Goal: Information Seeking & Learning: Find specific fact

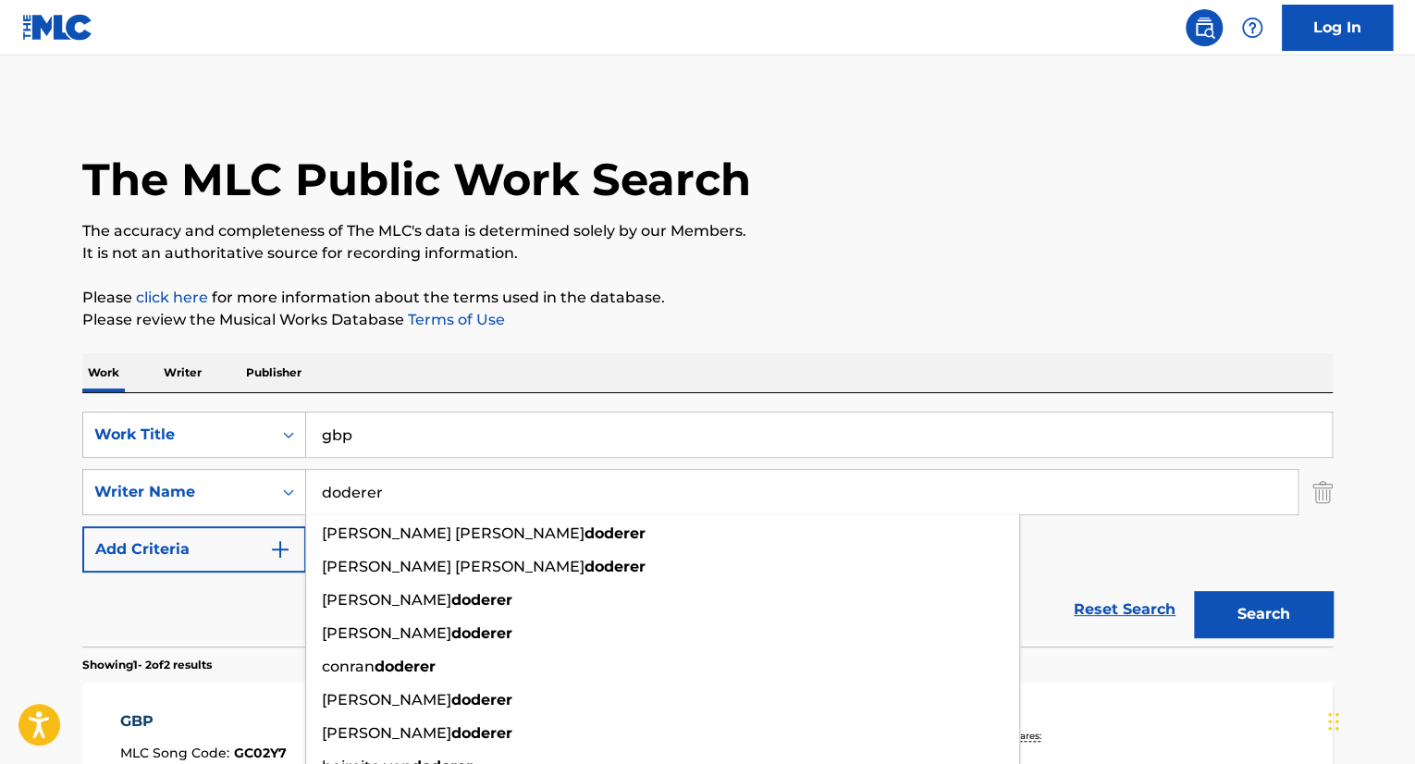
scroll to position [174, 0]
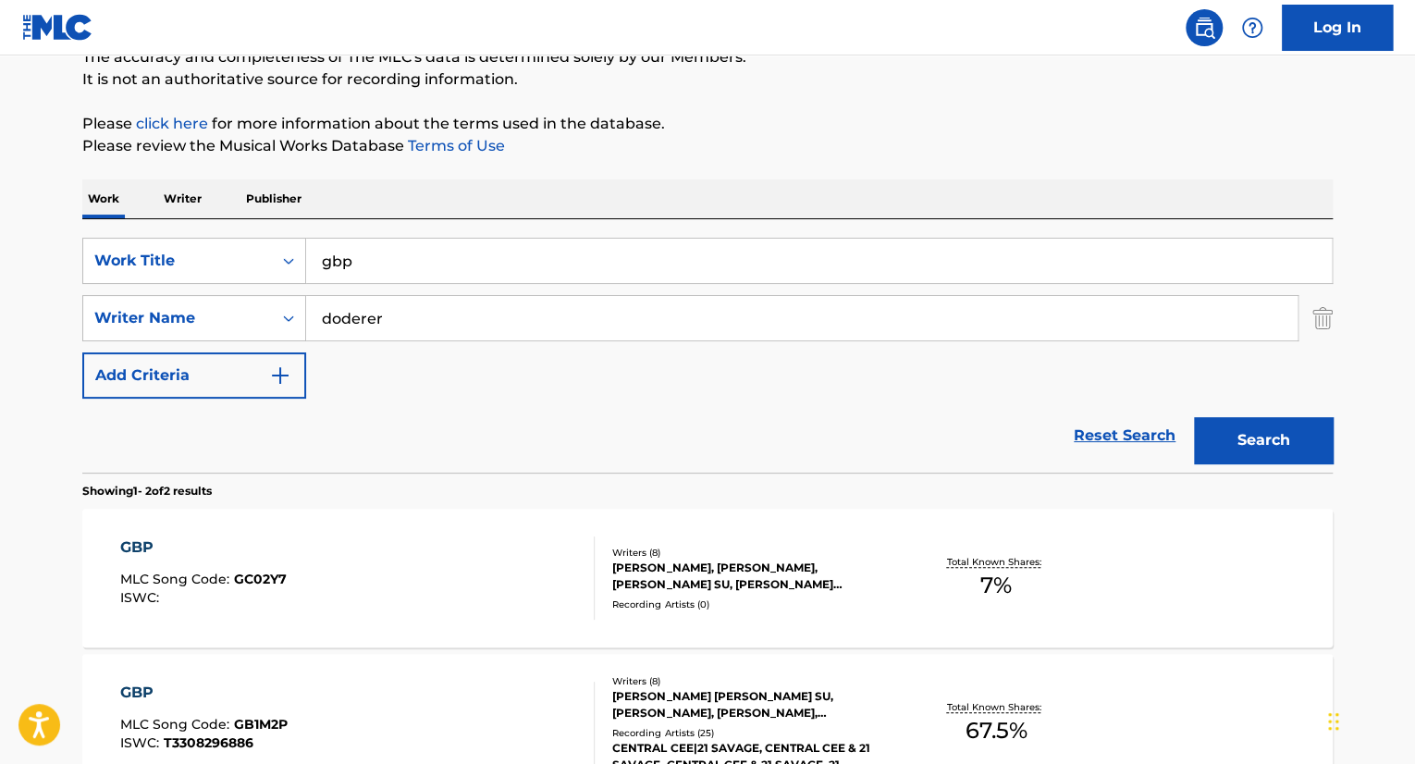
click at [404, 260] on input "gbp" at bounding box center [818, 261] width 1025 height 44
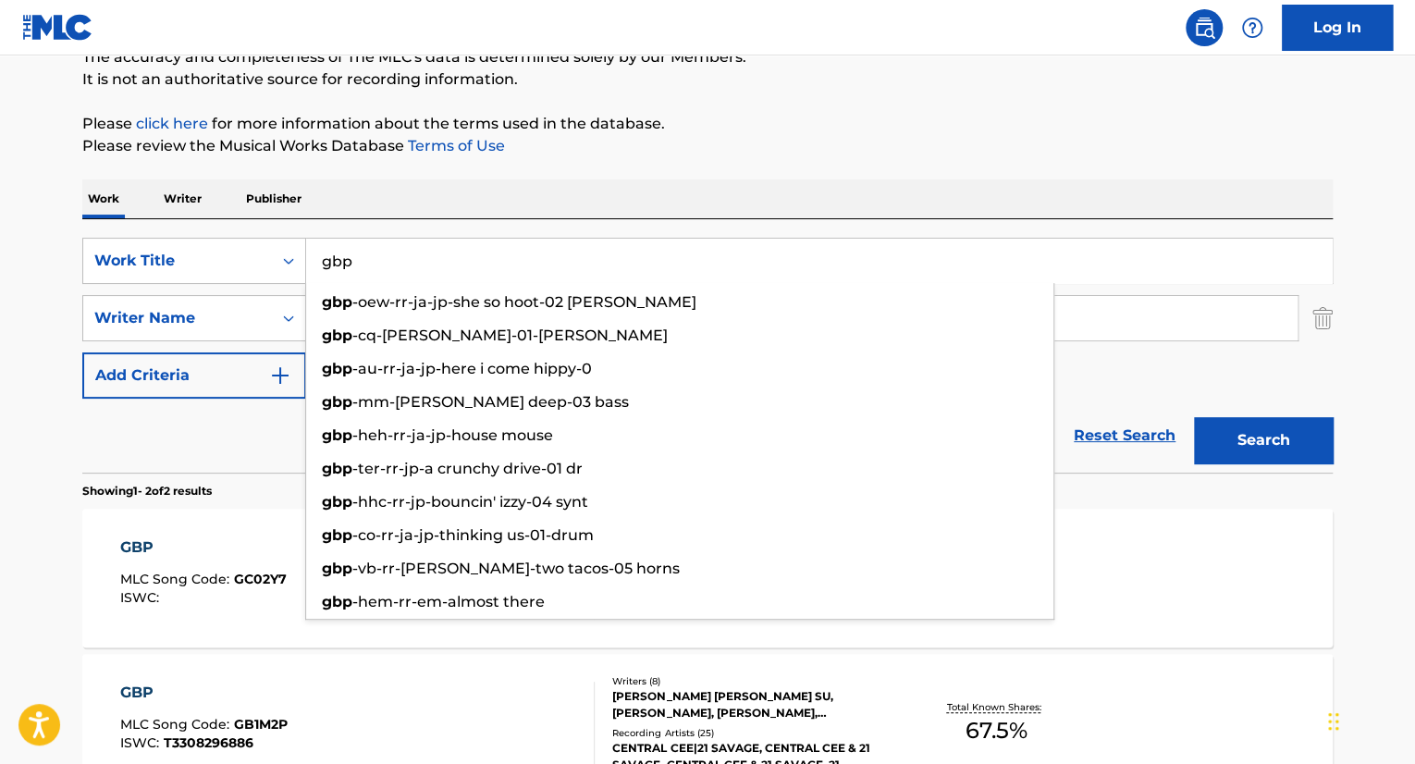
click at [404, 260] on input "gbp" at bounding box center [818, 261] width 1025 height 44
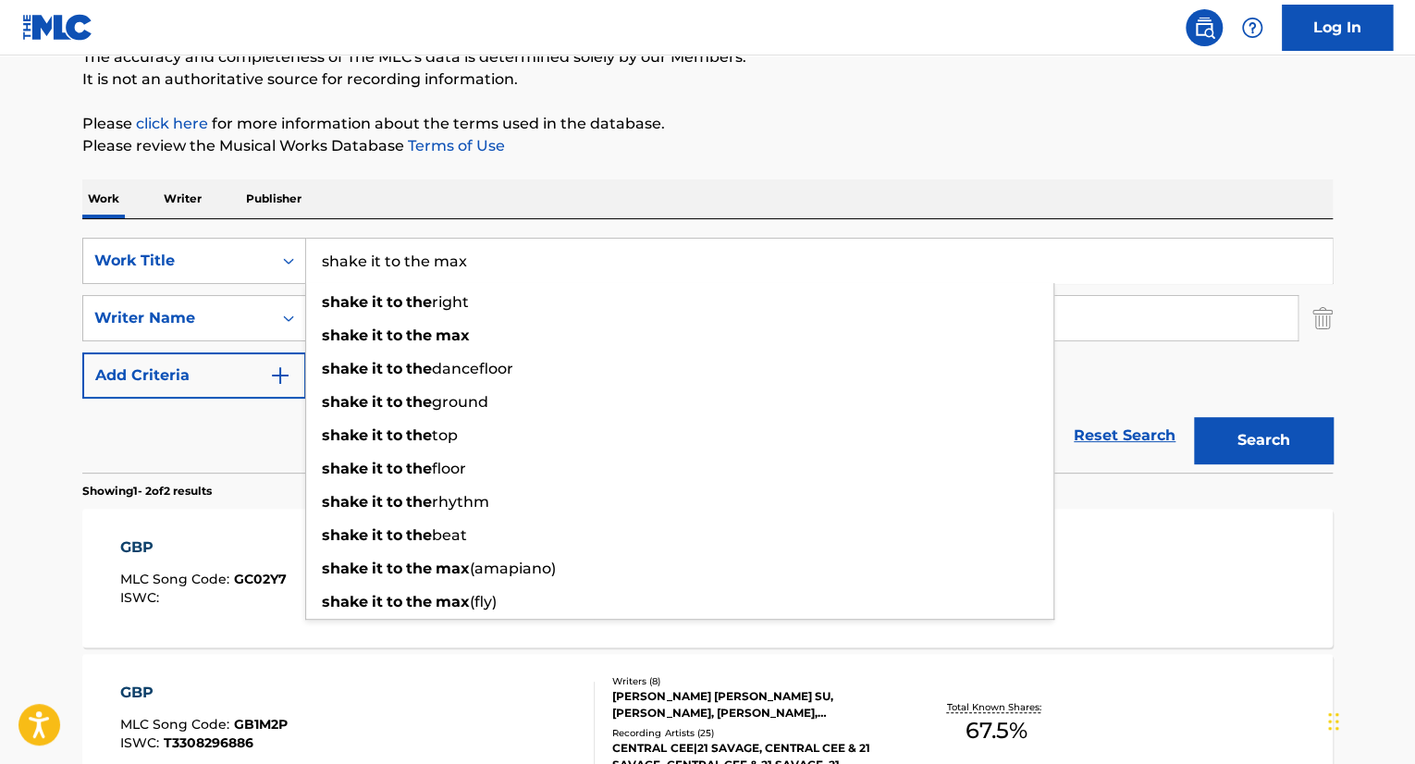
type input "shake it to the max"
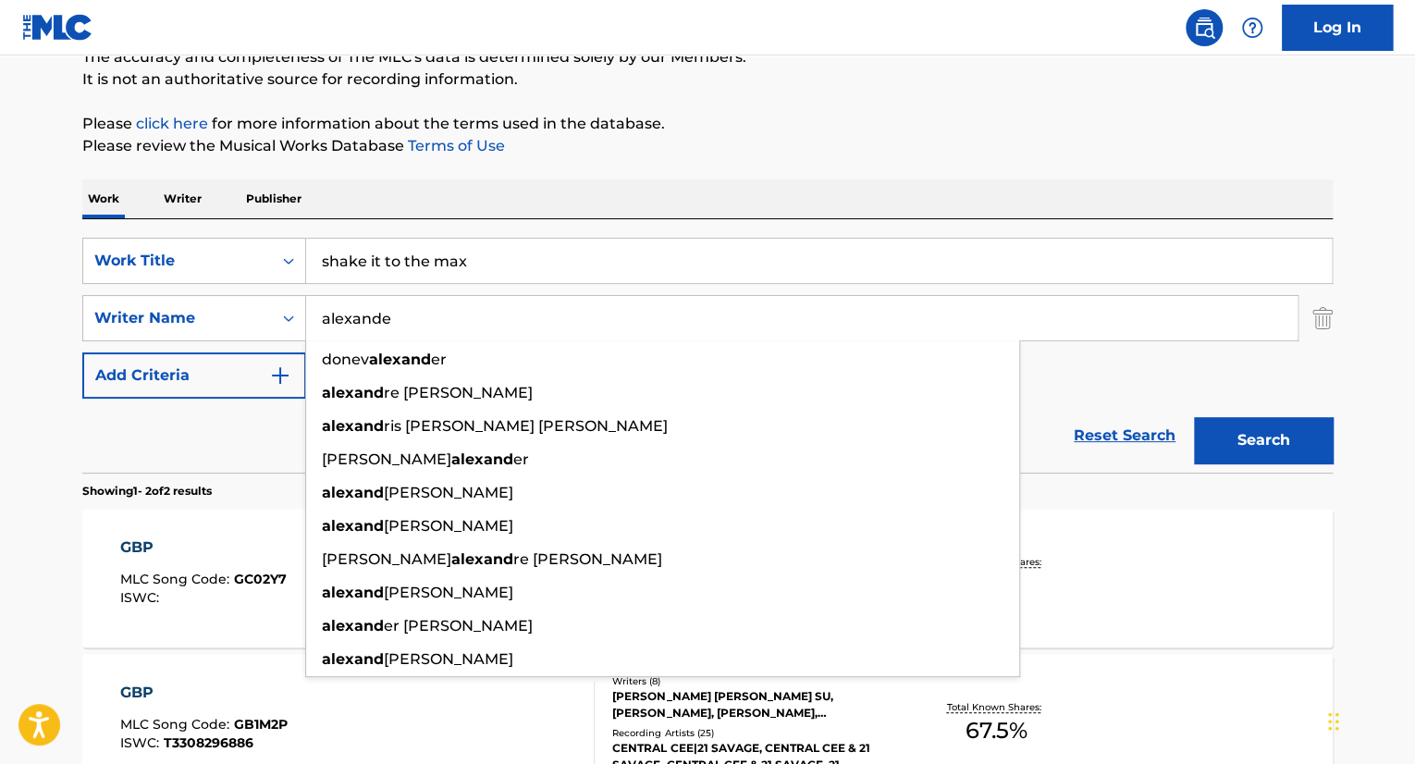
click at [1194, 417] on button "Search" at bounding box center [1263, 440] width 139 height 46
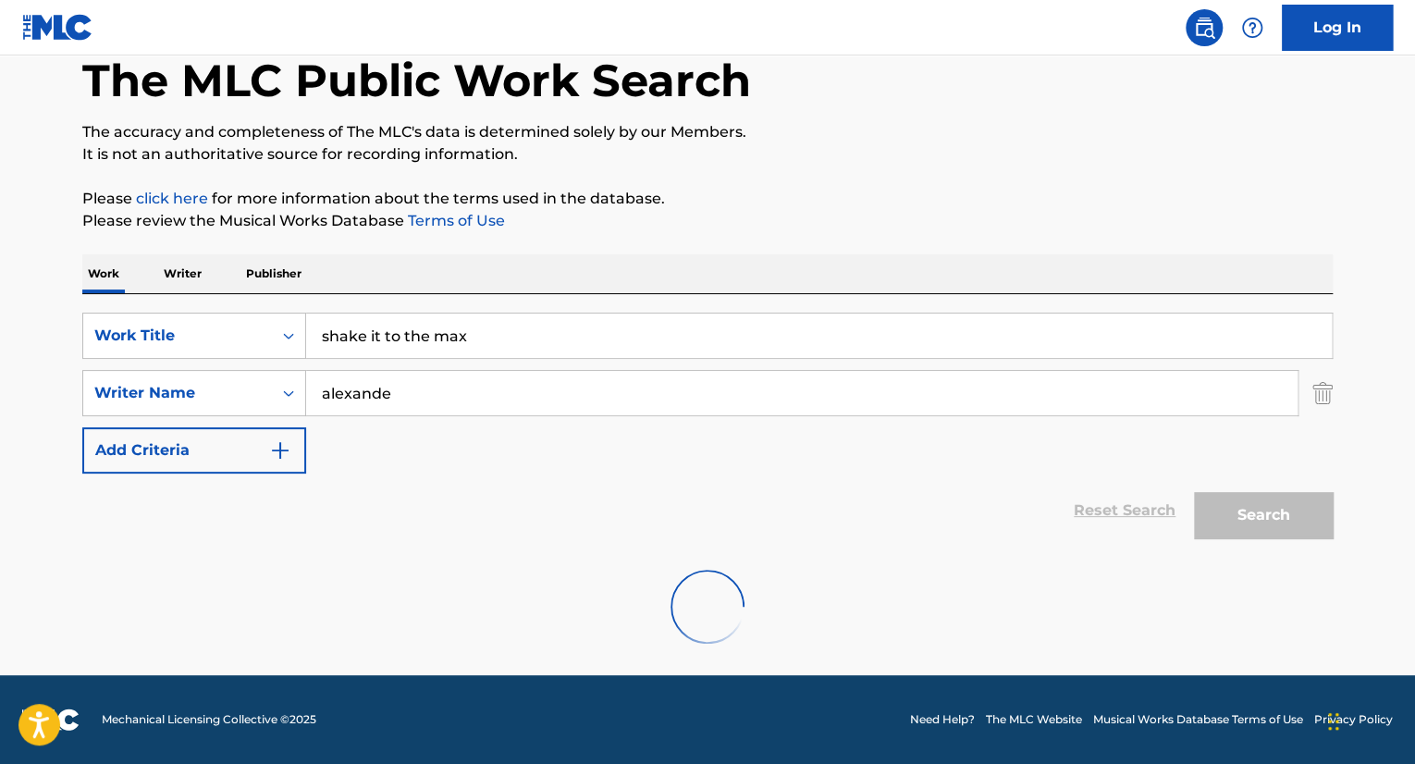
scroll to position [99, 0]
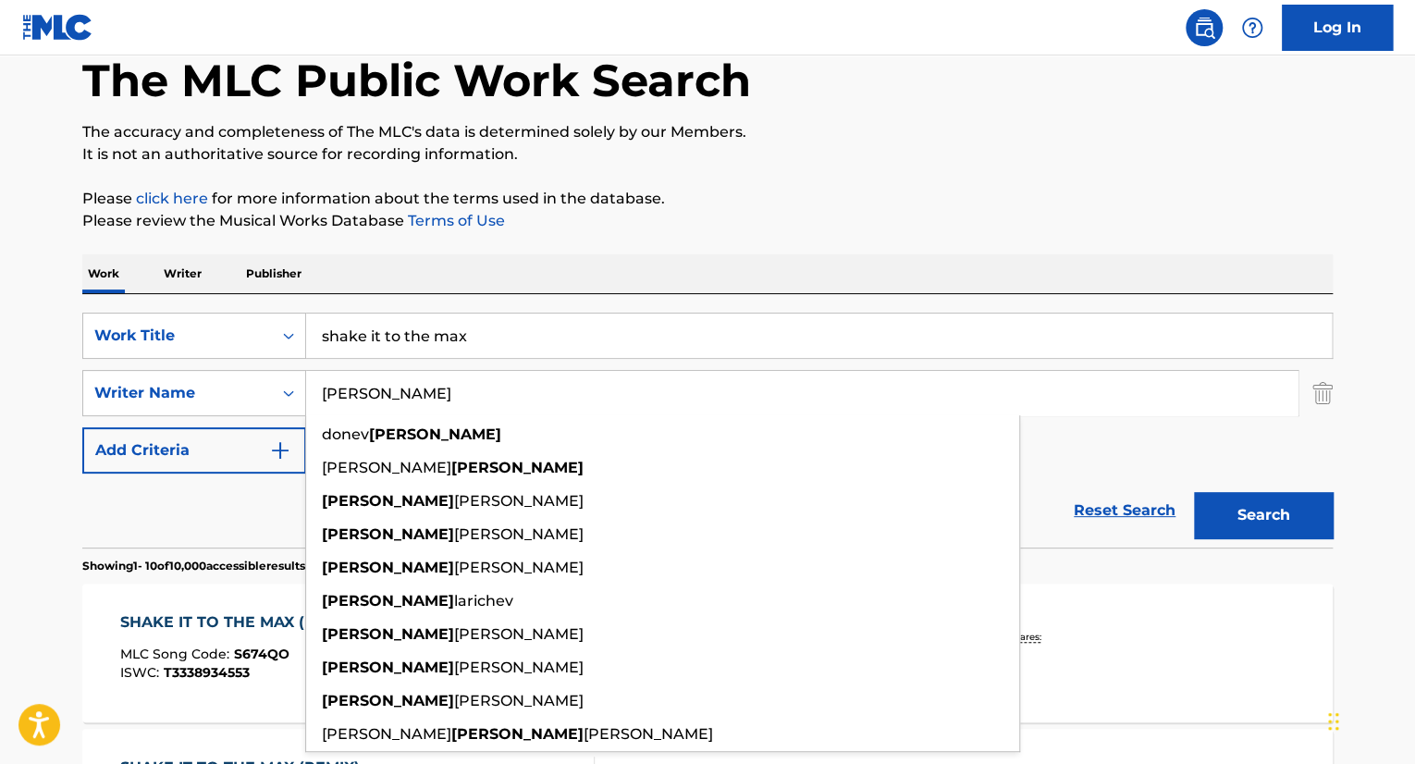
type input "[PERSON_NAME]"
click at [1194, 492] on button "Search" at bounding box center [1263, 515] width 139 height 46
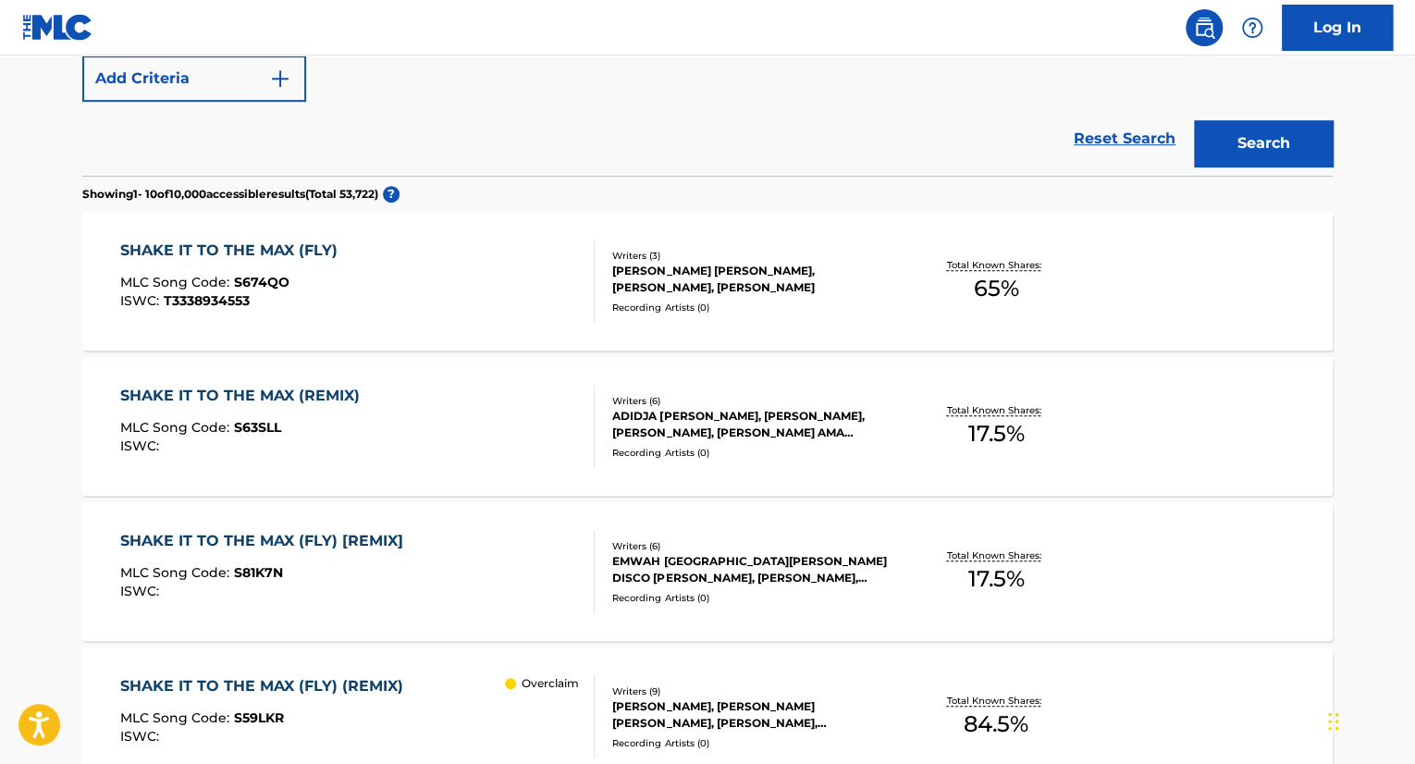
scroll to position [647, 0]
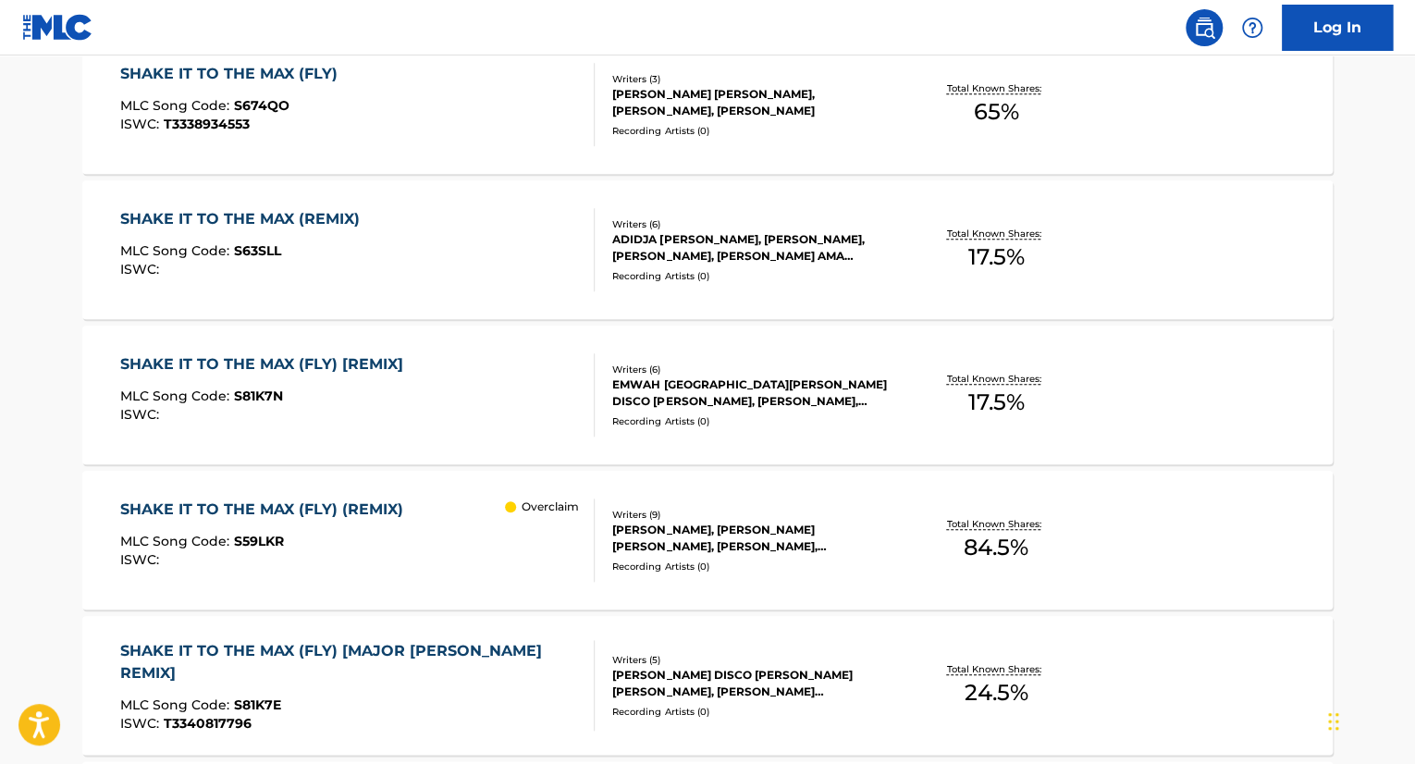
click at [388, 389] on div "MLC Song Code : S81K7N" at bounding box center [266, 398] width 292 height 18
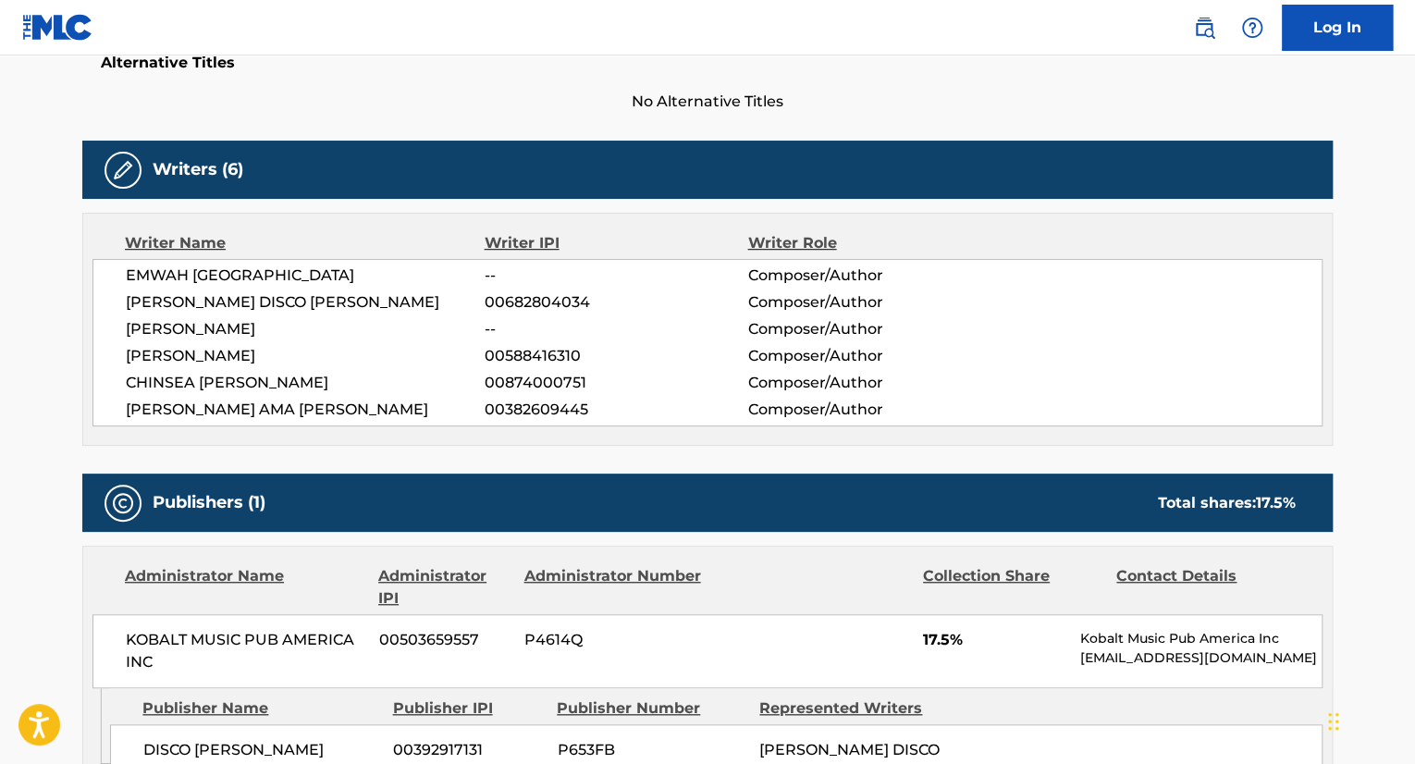
scroll to position [752, 0]
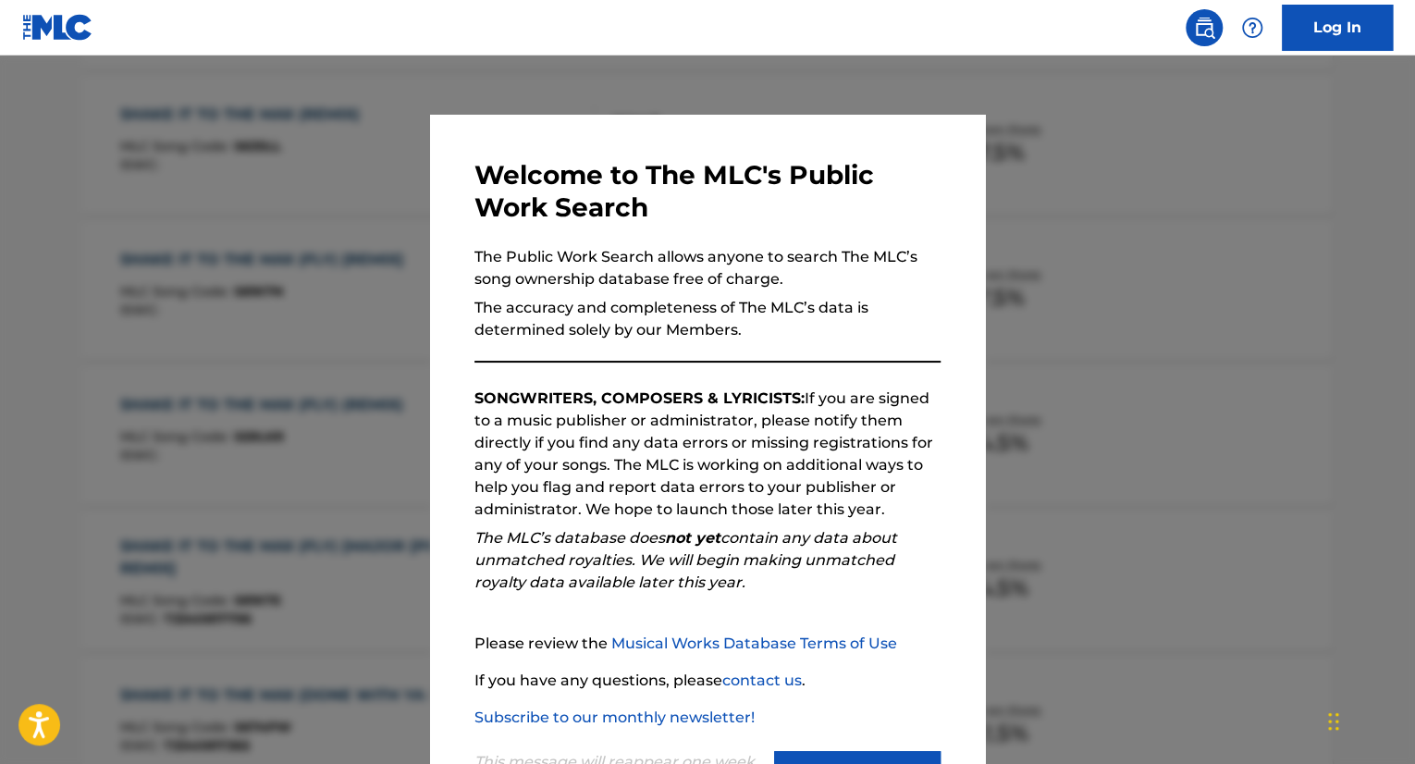
click at [80, 461] on div at bounding box center [707, 437] width 1415 height 764
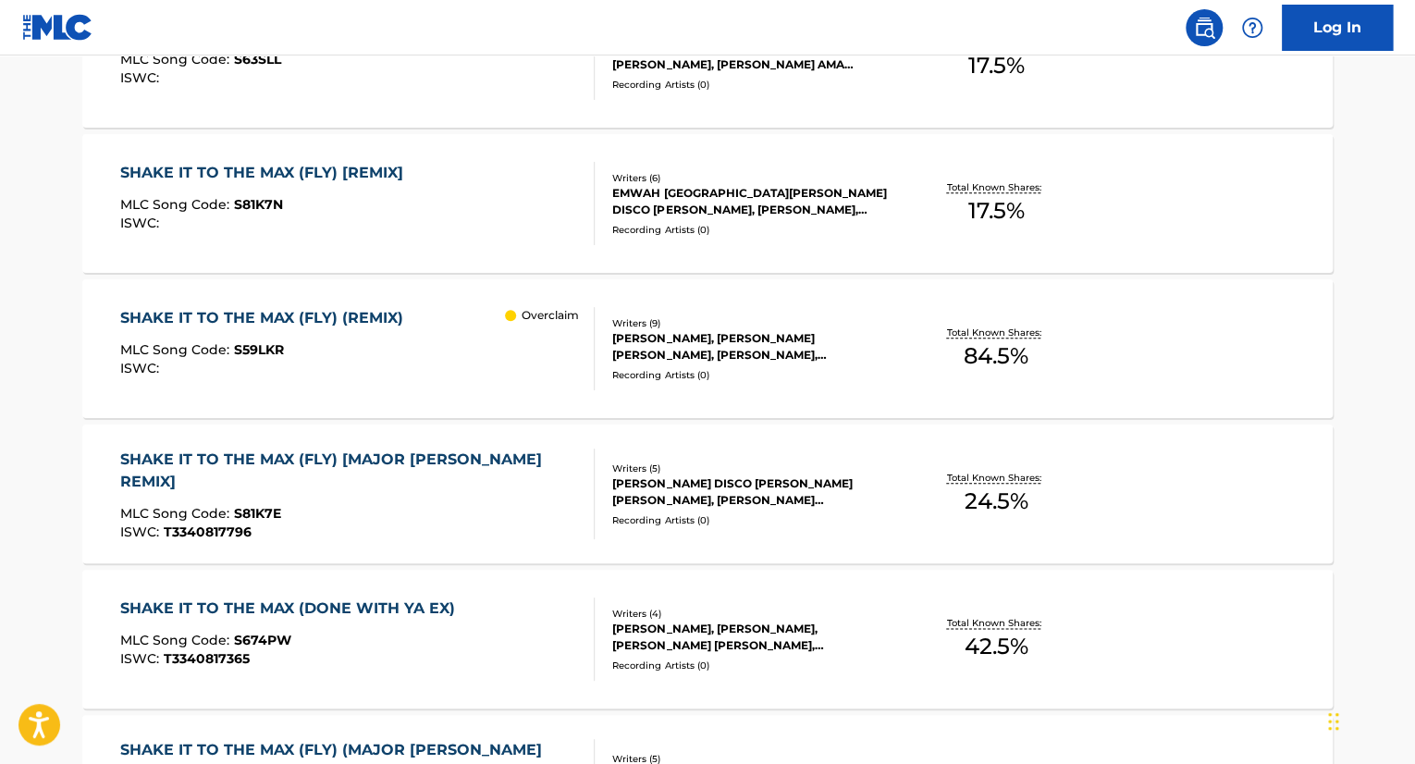
scroll to position [747, 0]
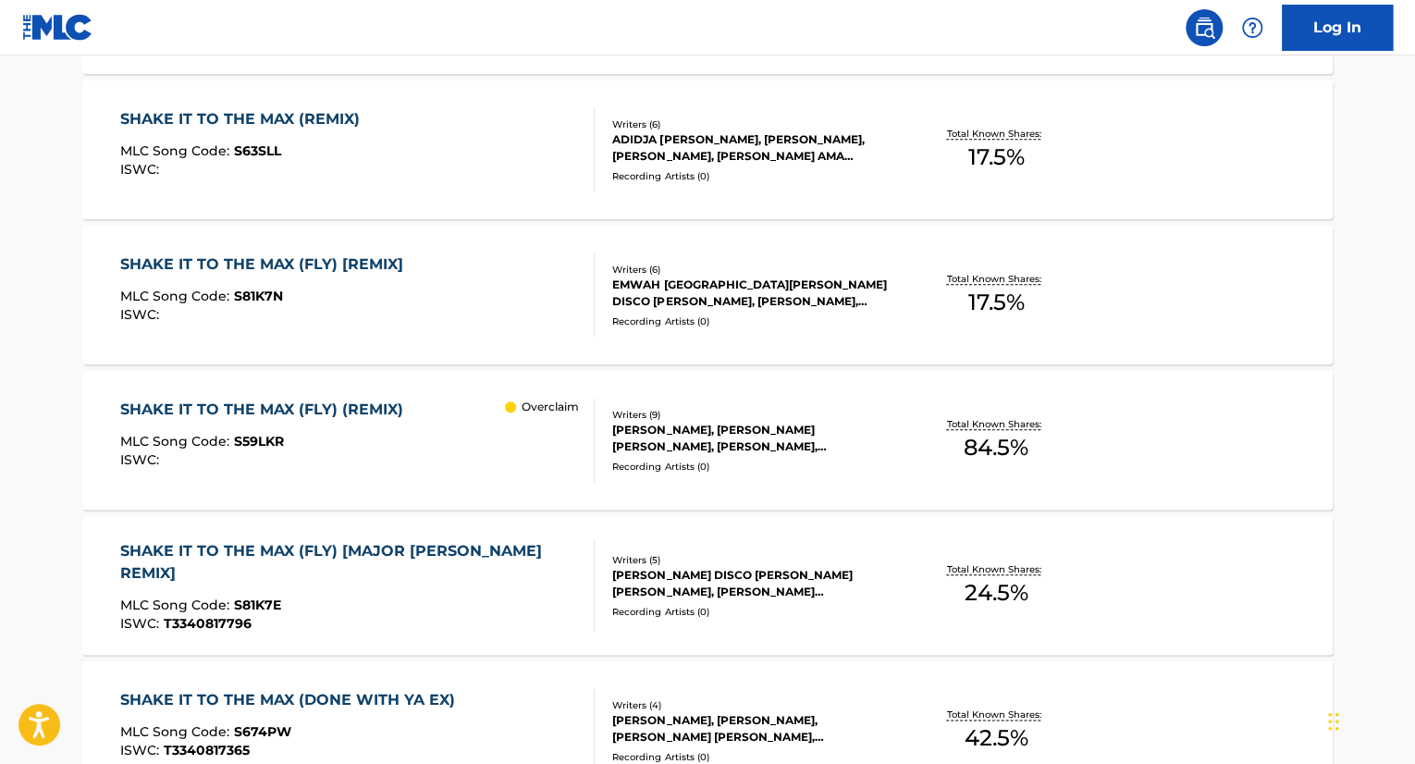
click at [396, 420] on div "SHAKE IT TO THE MAX (FLY) (REMIX) MLC Song Code : S59LKR ISWC :" at bounding box center [266, 439] width 292 height 83
